Goal: Task Accomplishment & Management: Complete application form

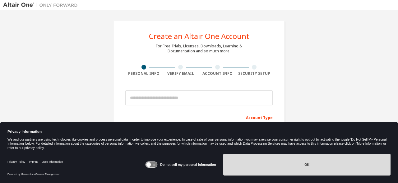
click at [275, 173] on button "OK" at bounding box center [306, 164] width 167 height 22
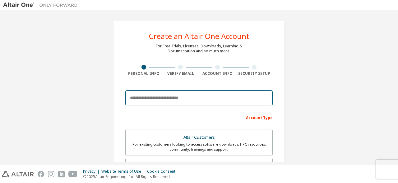
click at [192, 96] on input "email" at bounding box center [199, 97] width 148 height 15
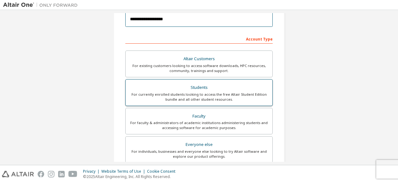
scroll to position [79, 0]
type input "**********"
click at [189, 99] on div "For currently enrolled students looking to access the free Altair Student Editi…" at bounding box center [198, 96] width 139 height 10
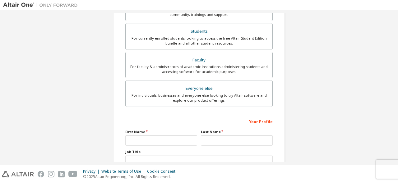
scroll to position [180, 0]
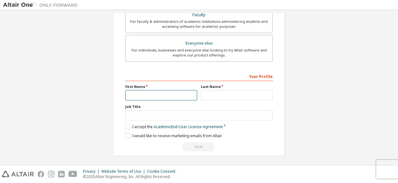
click at [179, 93] on input "text" at bounding box center [161, 95] width 72 height 10
type input "*****"
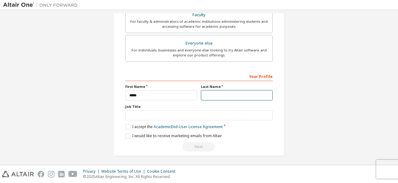
click at [219, 90] on input "text" at bounding box center [237, 95] width 72 height 10
type input "****"
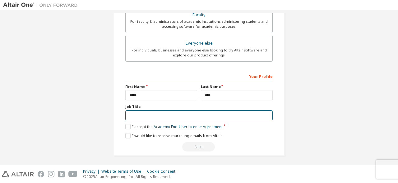
click at [181, 113] on input "text" at bounding box center [199, 115] width 148 height 10
type input "**********"
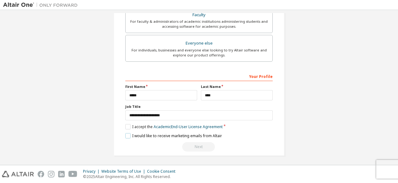
click at [126, 134] on label "I would like to receive marketing emails from Altair" at bounding box center [173, 135] width 97 height 5
click at [201, 146] on div "Next" at bounding box center [199, 146] width 148 height 9
click at [129, 124] on label "I accept the Academic End-User License Agreement" at bounding box center [173, 126] width 97 height 5
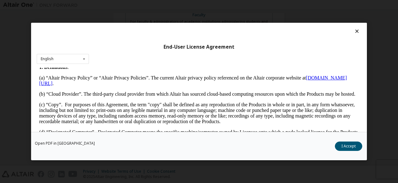
scroll to position [143, 0]
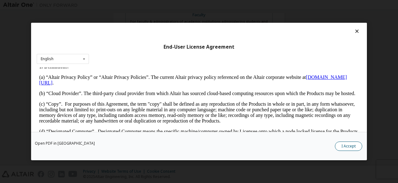
click at [341, 144] on button "I Accept" at bounding box center [348, 145] width 27 height 9
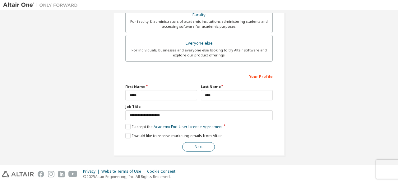
click at [201, 147] on button "Next" at bounding box center [198, 146] width 33 height 9
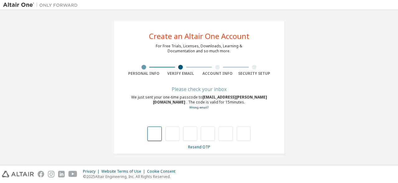
click at [156, 132] on input "text" at bounding box center [155, 133] width 14 height 14
type input "*"
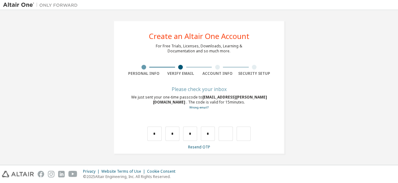
drag, startPoint x: 235, startPoint y: 168, endPoint x: 225, endPoint y: 198, distance: 30.9
click at [225, 182] on div "**********" at bounding box center [199, 91] width 398 height 183
click at [192, 131] on input "*" at bounding box center [190, 133] width 14 height 14
click at [192, 131] on input "text" at bounding box center [190, 133] width 14 height 14
type input "*"
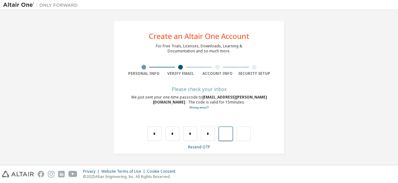
click at [226, 134] on input "text" at bounding box center [226, 133] width 14 height 14
type input "*"
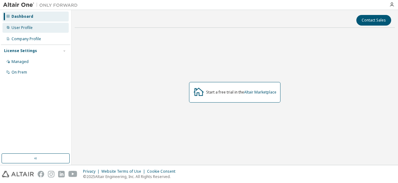
click at [40, 30] on div "User Profile" at bounding box center [35, 28] width 66 height 10
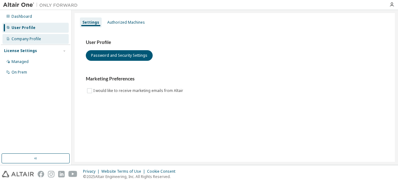
click at [38, 43] on div "Company Profile" at bounding box center [35, 39] width 66 height 10
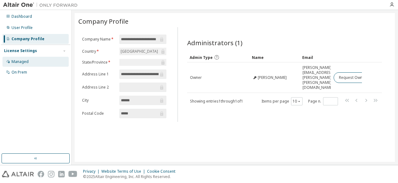
click at [32, 59] on div "Managed" at bounding box center [35, 62] width 66 height 10
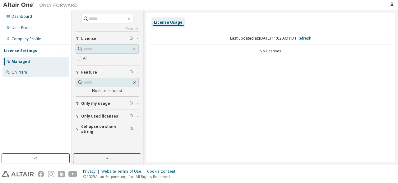
click at [27, 70] on div "On Prem" at bounding box center [20, 72] width 16 height 5
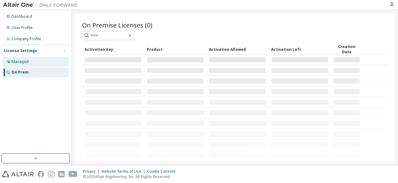
click at [33, 61] on div "Managed" at bounding box center [35, 62] width 66 height 10
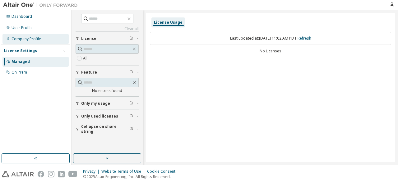
click at [41, 39] on div "Company Profile" at bounding box center [35, 39] width 66 height 10
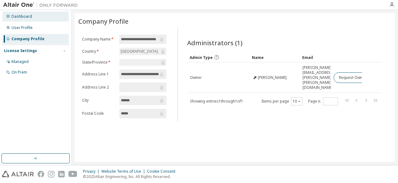
click at [21, 20] on div "Dashboard" at bounding box center [35, 17] width 66 height 10
